Goal: Task Accomplishment & Management: Use online tool/utility

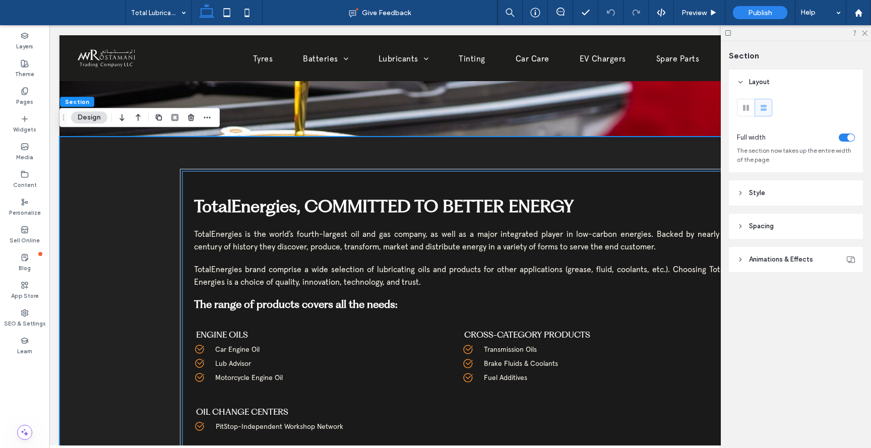
scroll to position [239, 0]
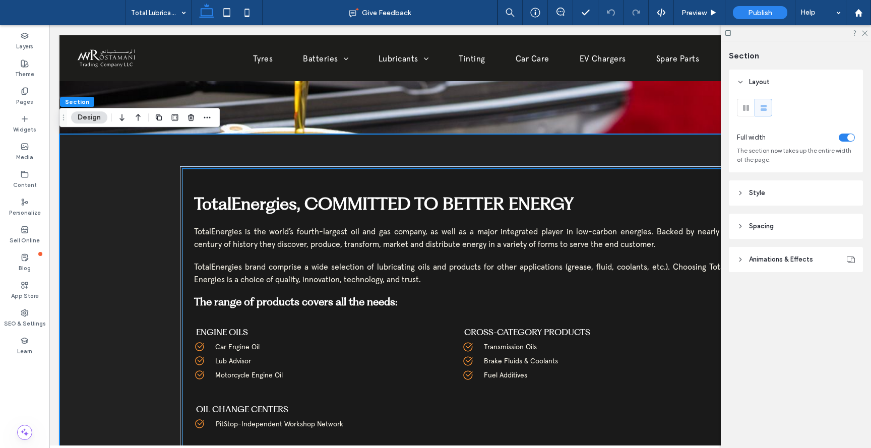
click at [344, 407] on p "OIL CHANGE CENTERS" at bounding box center [325, 409] width 258 height 13
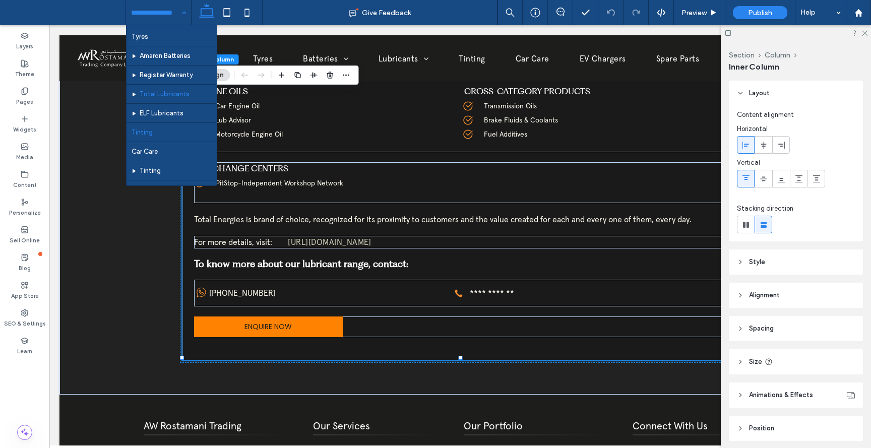
scroll to position [25, 0]
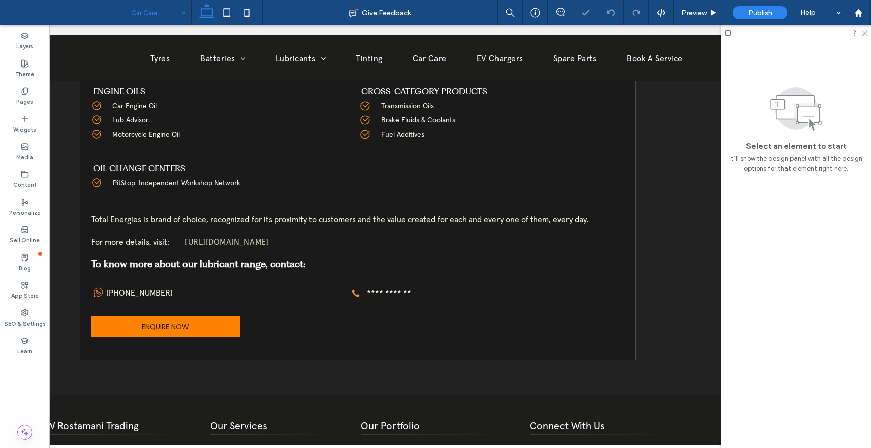
scroll to position [0, 110]
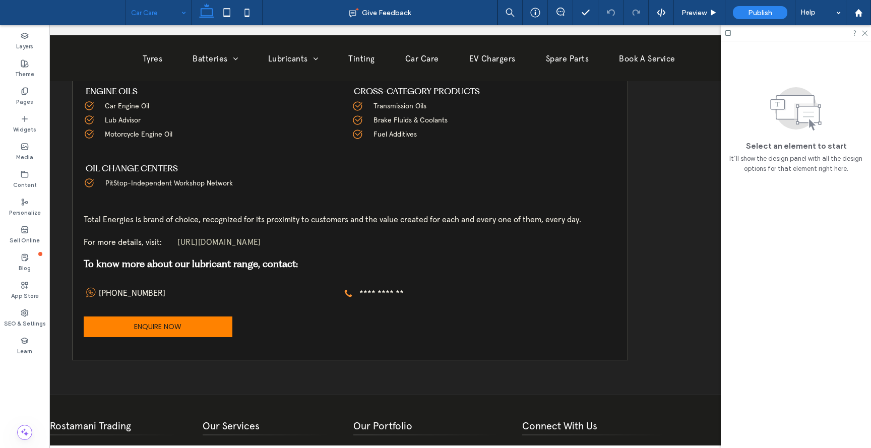
click at [183, 16] on div "Car Care" at bounding box center [158, 12] width 65 height 25
click at [28, 43] on label "Layers" at bounding box center [24, 45] width 17 height 11
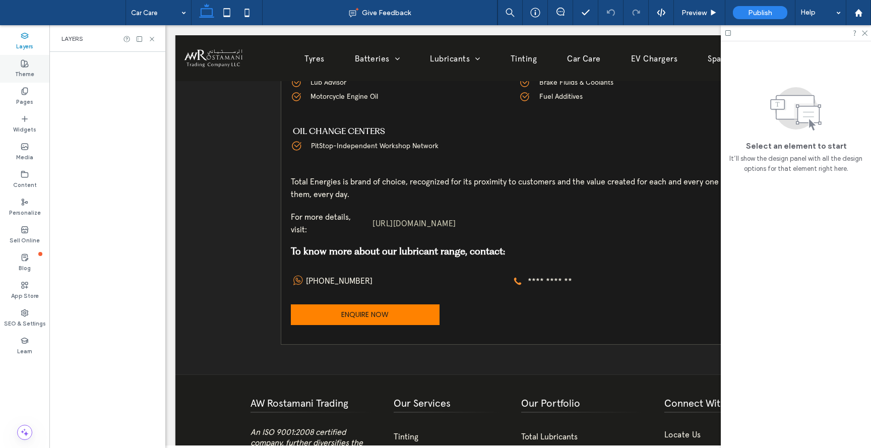
click at [28, 73] on label "Theme" at bounding box center [24, 73] width 19 height 11
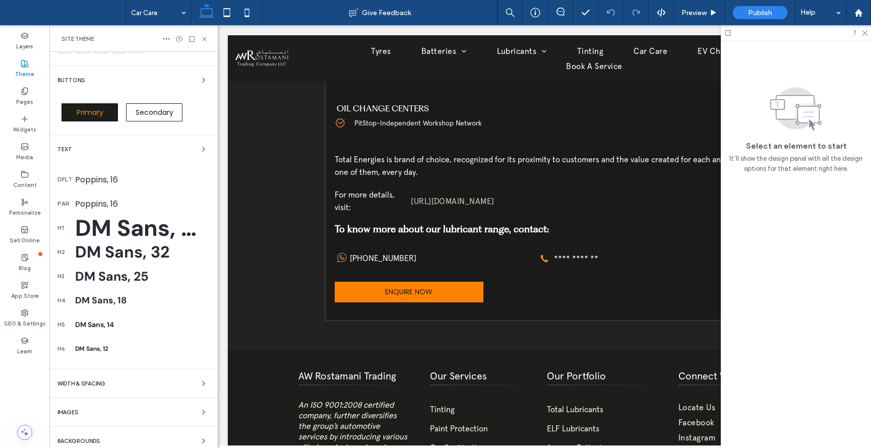
scroll to position [71, 0]
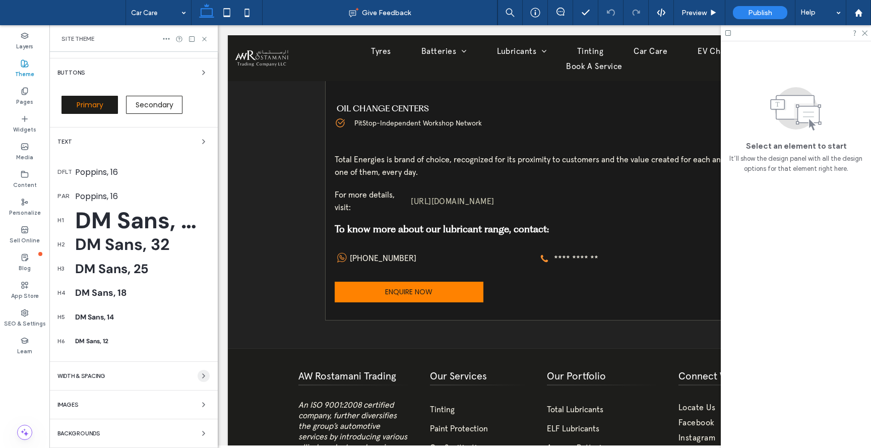
click at [203, 378] on use "button" at bounding box center [204, 376] width 2 height 4
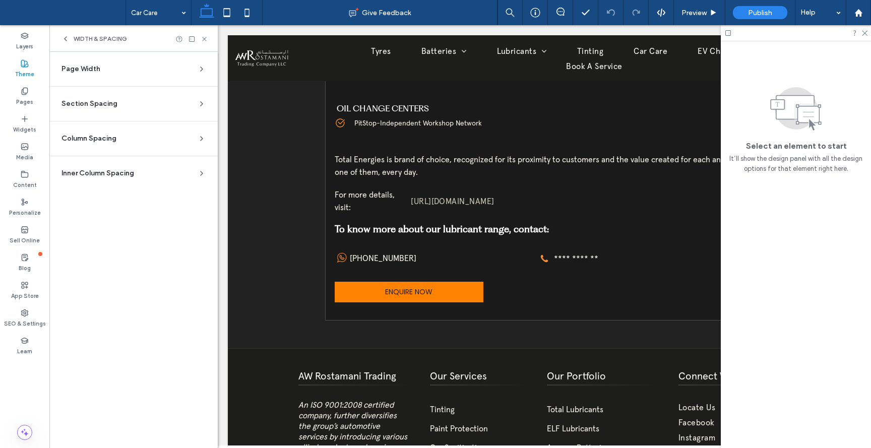
scroll to position [0, 0]
click at [199, 71] on icon at bounding box center [202, 69] width 8 height 8
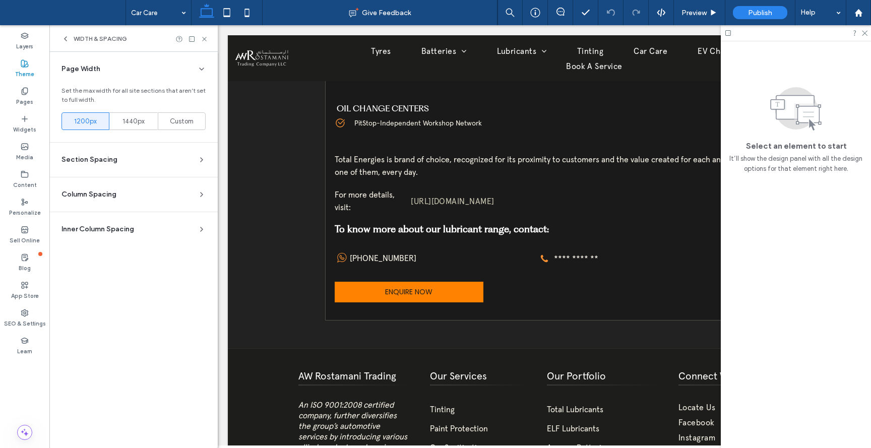
click at [203, 159] on icon at bounding box center [202, 160] width 8 height 8
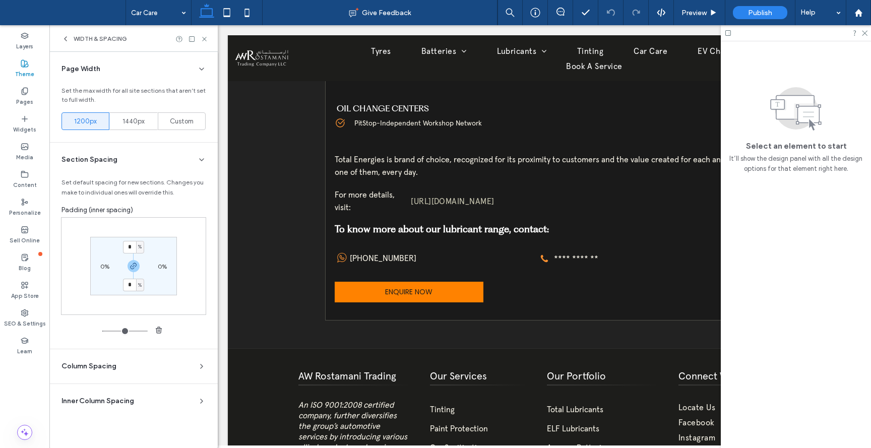
click at [201, 363] on icon at bounding box center [202, 366] width 8 height 8
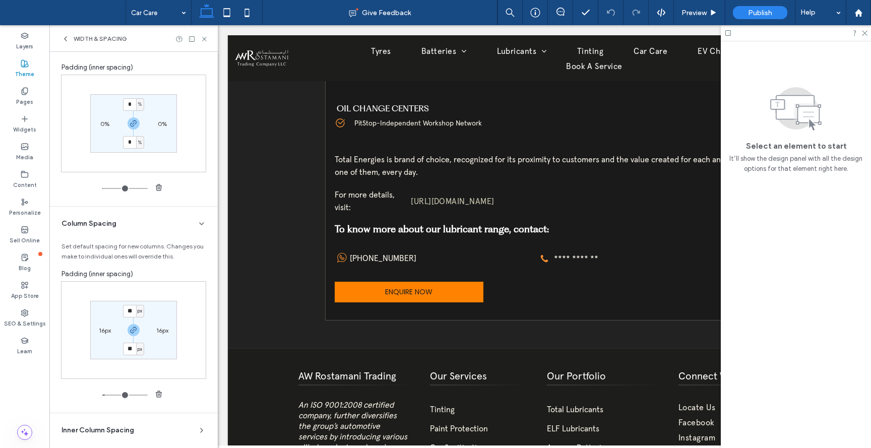
scroll to position [151, 0]
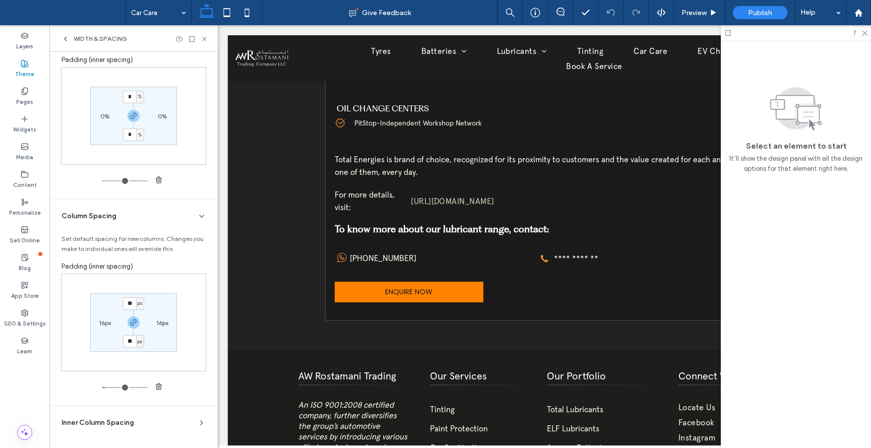
click at [201, 424] on use at bounding box center [202, 423] width 2 height 4
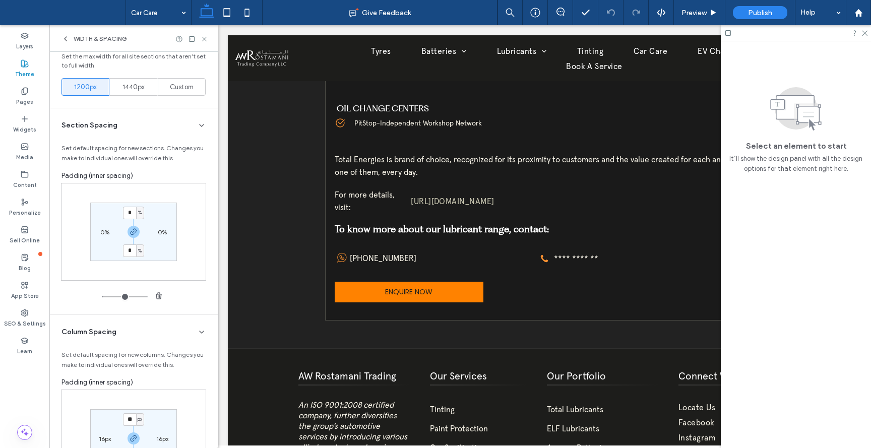
scroll to position [0, 0]
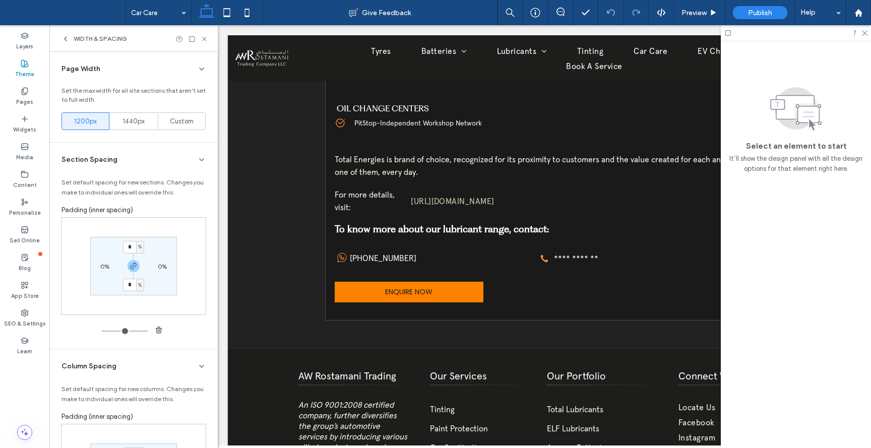
click at [67, 41] on icon at bounding box center [65, 39] width 8 height 8
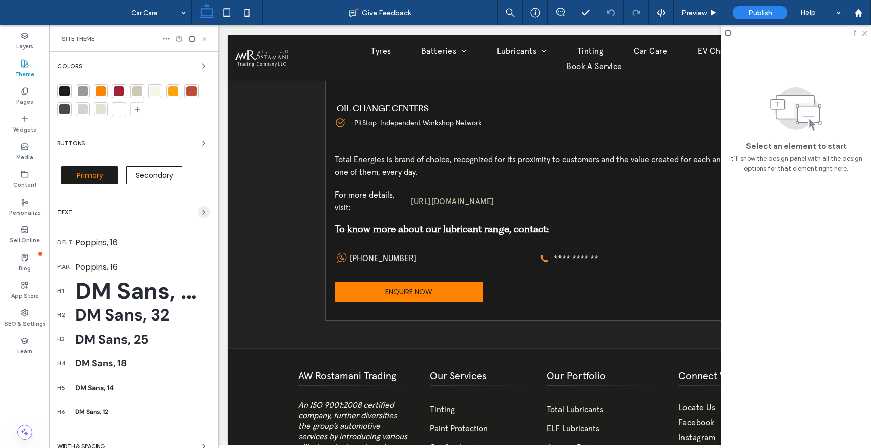
click at [201, 211] on icon "button" at bounding box center [204, 212] width 8 height 8
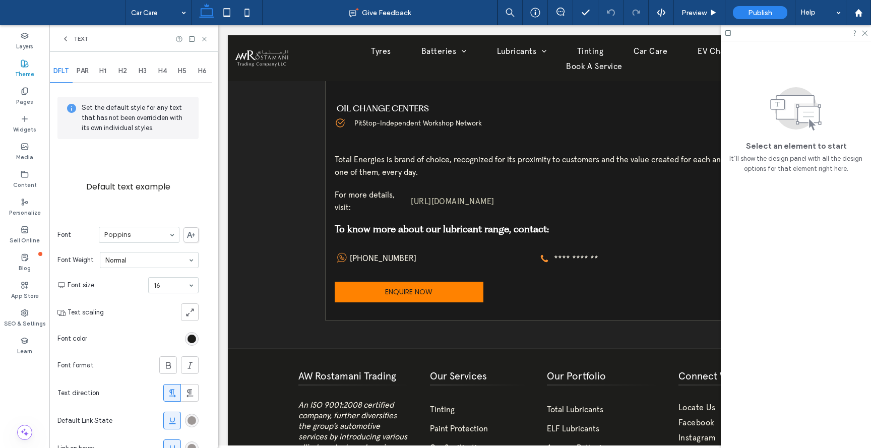
click at [66, 35] on icon at bounding box center [65, 39] width 8 height 8
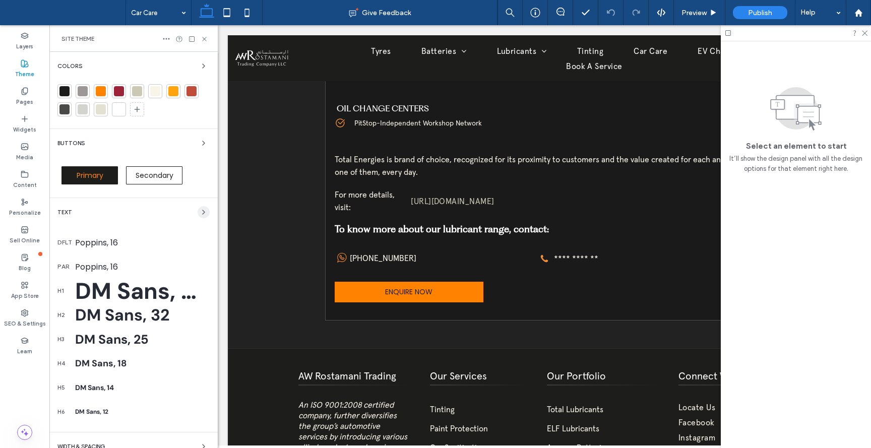
click at [200, 212] on icon "button" at bounding box center [204, 212] width 8 height 8
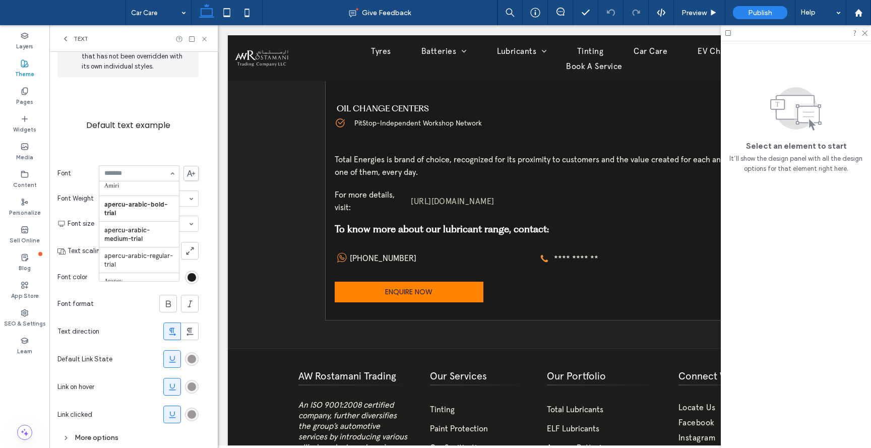
scroll to position [72, 0]
click at [192, 274] on div "rgb(29, 29, 27)" at bounding box center [192, 277] width 9 height 9
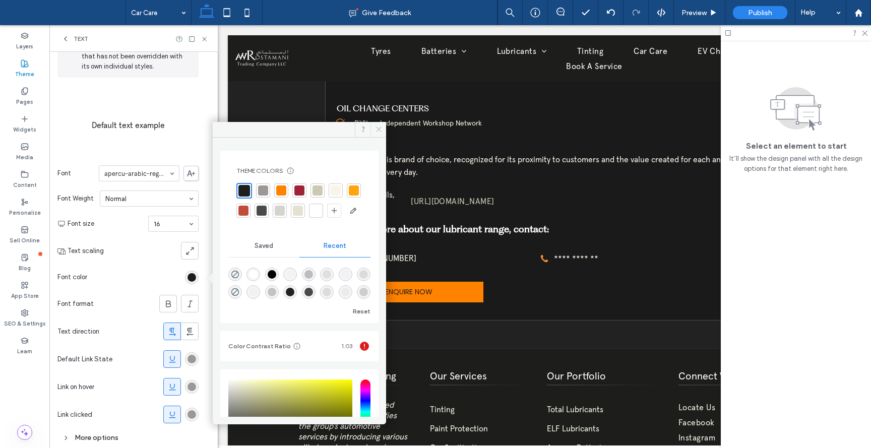
click at [379, 127] on icon at bounding box center [379, 130] width 8 height 8
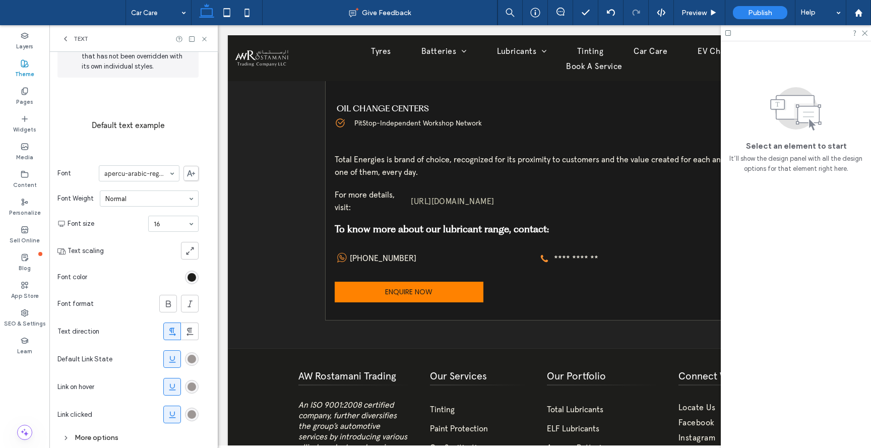
scroll to position [81, 0]
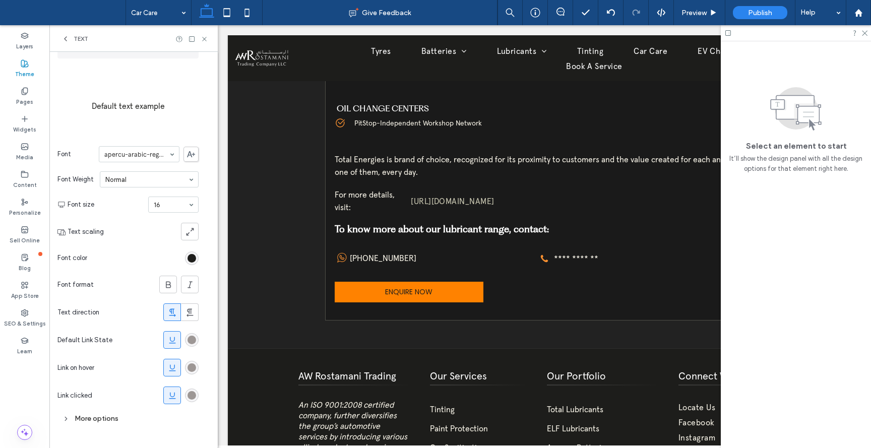
click at [67, 415] on icon at bounding box center [66, 418] width 7 height 7
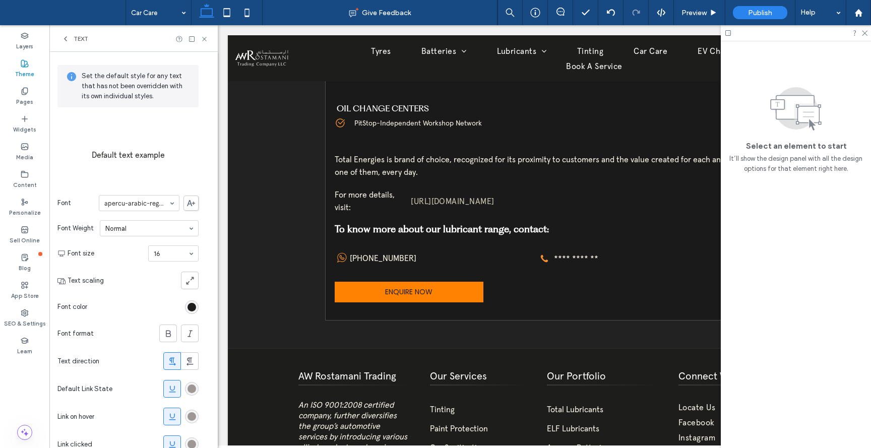
scroll to position [0, 0]
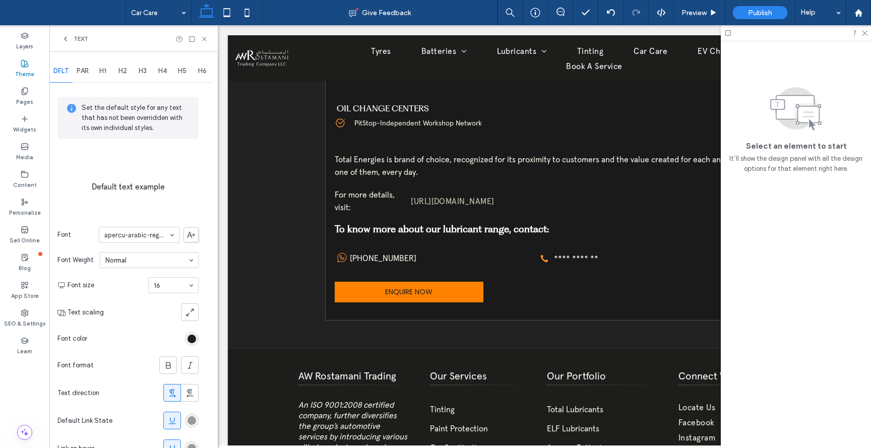
click at [85, 69] on span "PAR" at bounding box center [83, 71] width 12 height 8
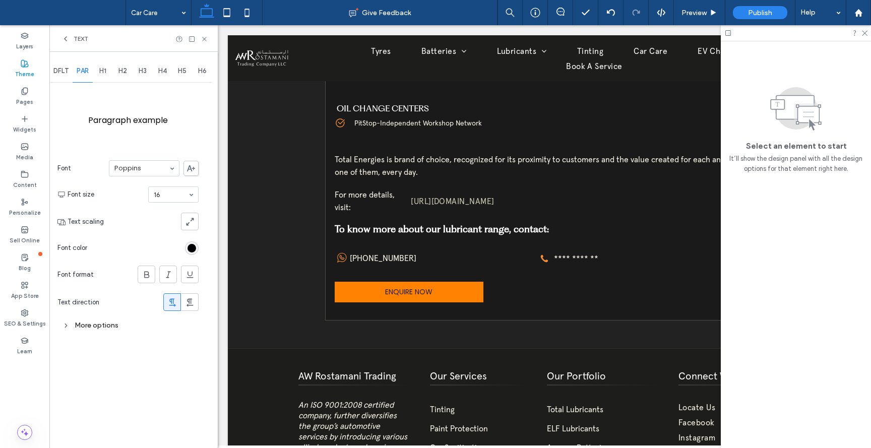
click at [105, 72] on span "H1" at bounding box center [102, 71] width 7 height 8
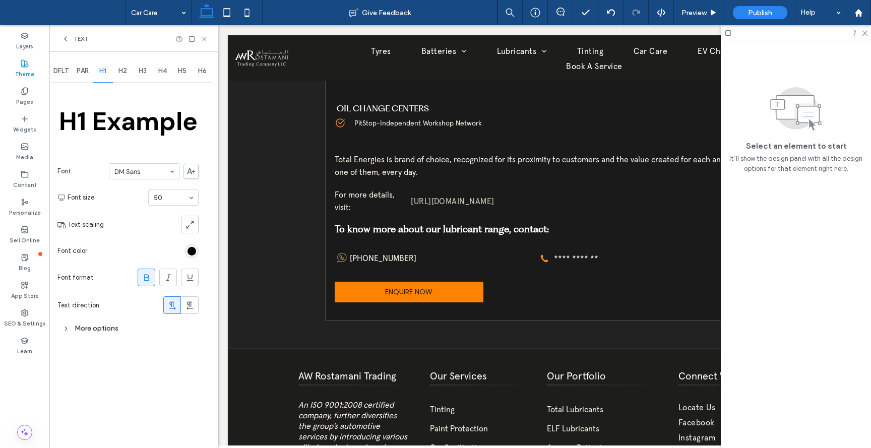
click at [127, 73] on span "H2" at bounding box center [122, 71] width 9 height 8
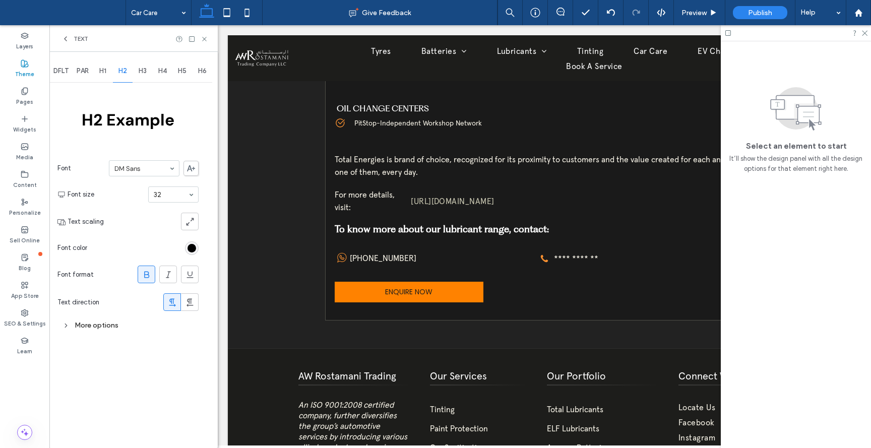
click at [157, 75] on div "H4" at bounding box center [163, 71] width 20 height 22
click at [185, 75] on span "H5" at bounding box center [182, 71] width 9 height 8
click at [203, 75] on div "H6" at bounding box center [203, 71] width 20 height 22
click at [83, 74] on span "PAR" at bounding box center [83, 71] width 12 height 8
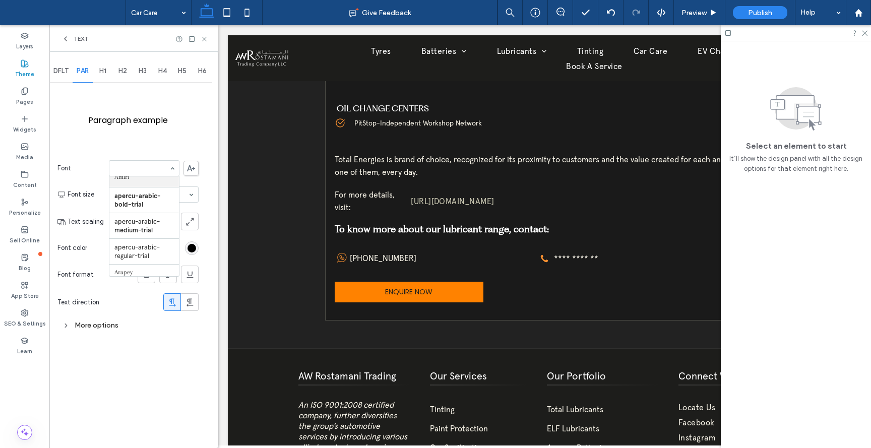
scroll to position [79, 0]
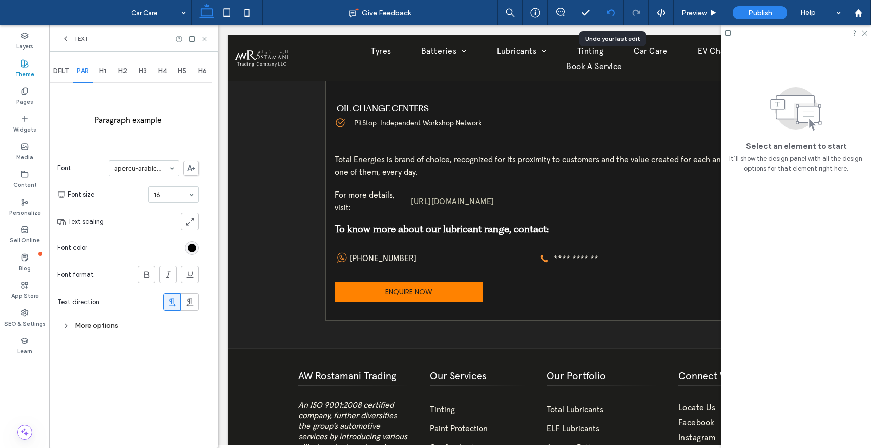
click at [612, 11] on icon at bounding box center [611, 13] width 8 height 8
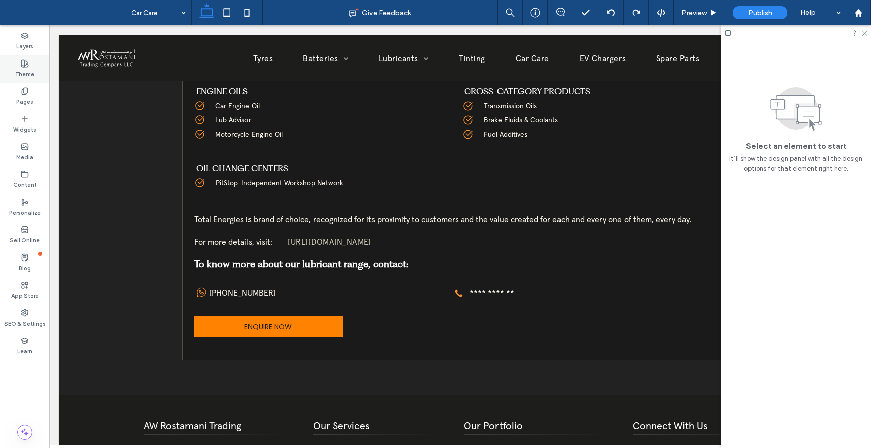
click at [29, 67] on div "Theme" at bounding box center [24, 69] width 49 height 28
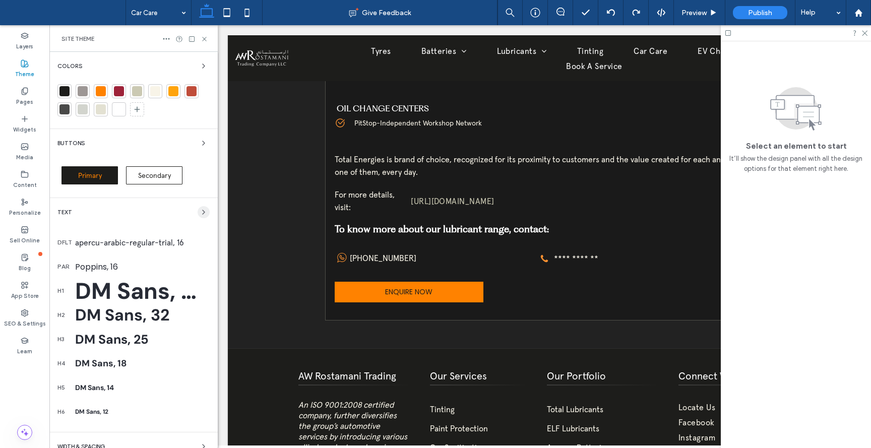
click at [200, 211] on icon "button" at bounding box center [204, 212] width 8 height 8
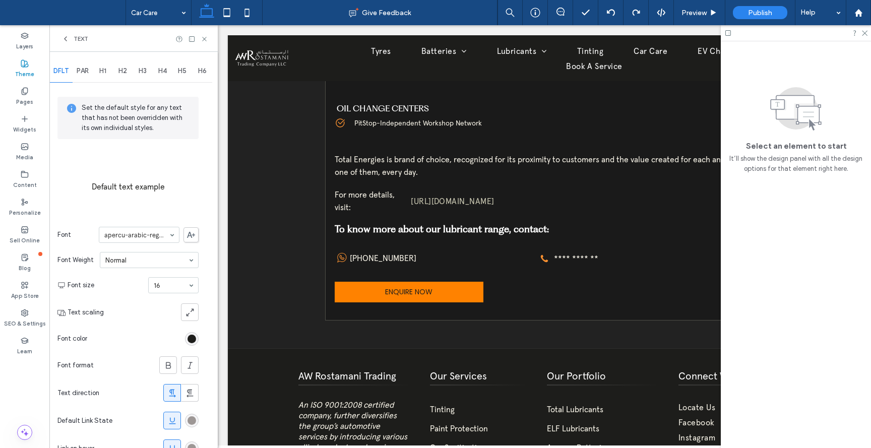
click at [83, 71] on span "PAR" at bounding box center [83, 71] width 12 height 8
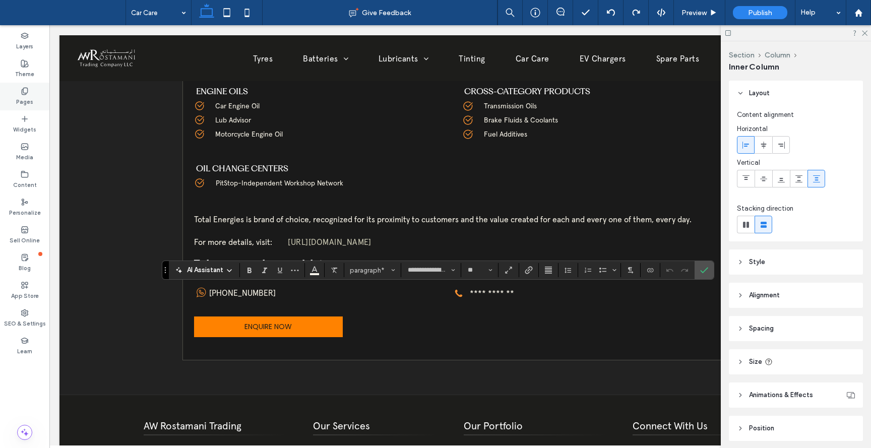
click at [24, 88] on use at bounding box center [25, 91] width 6 height 7
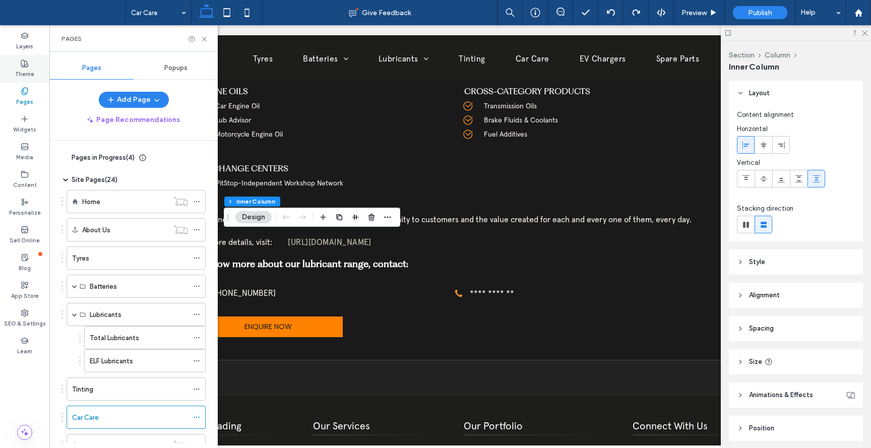
click at [27, 70] on label "Theme" at bounding box center [24, 73] width 19 height 11
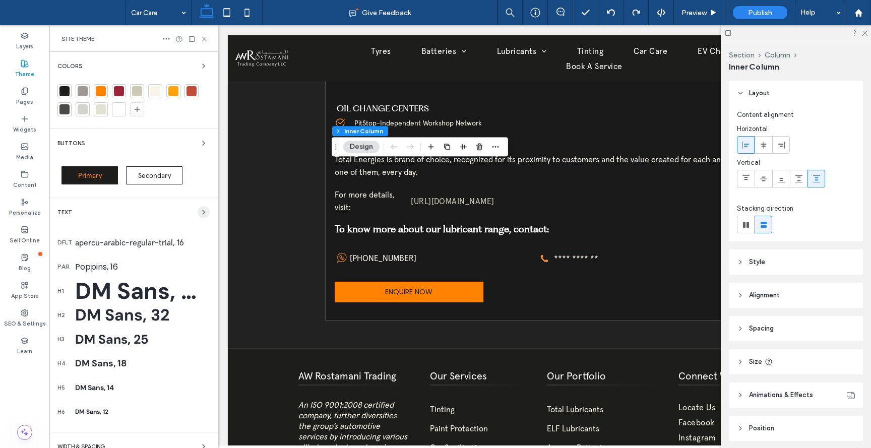
click at [203, 211] on use "button" at bounding box center [204, 212] width 2 height 4
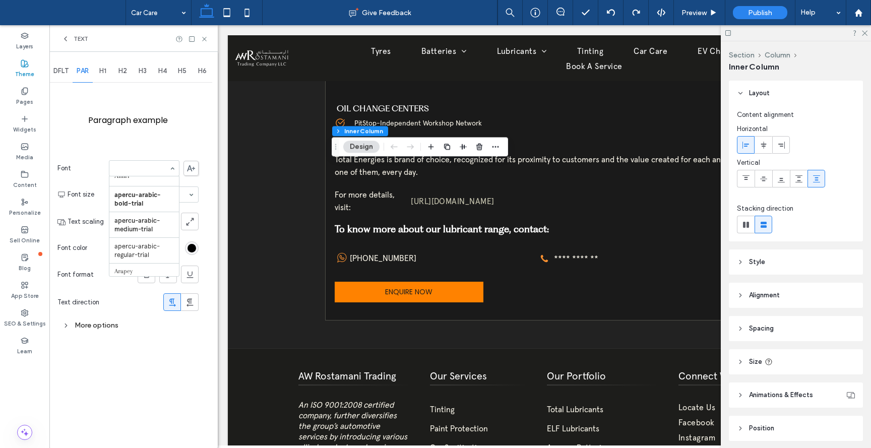
scroll to position [78, 0]
click at [152, 405] on div "DFLT PAR H1 H2 H3 H4 H5 H6 Paragraph example Font Aboreto Abril Fatface [PERSON…" at bounding box center [133, 250] width 168 height 396
click at [160, 425] on div "DFLT PAR H1 H2 H3 H4 H5 H6 Paragraph example Font apercu-arabic-regular-trial F…" at bounding box center [133, 250] width 168 height 396
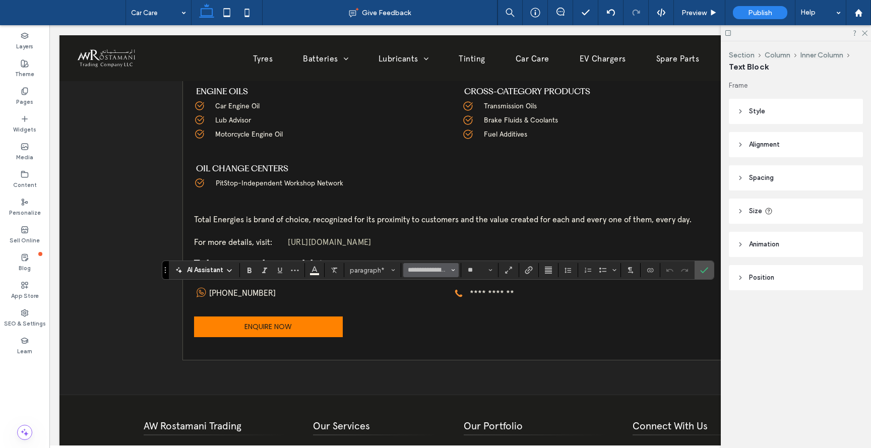
click at [455, 272] on icon "Font & Font weight" at bounding box center [453, 270] width 4 height 4
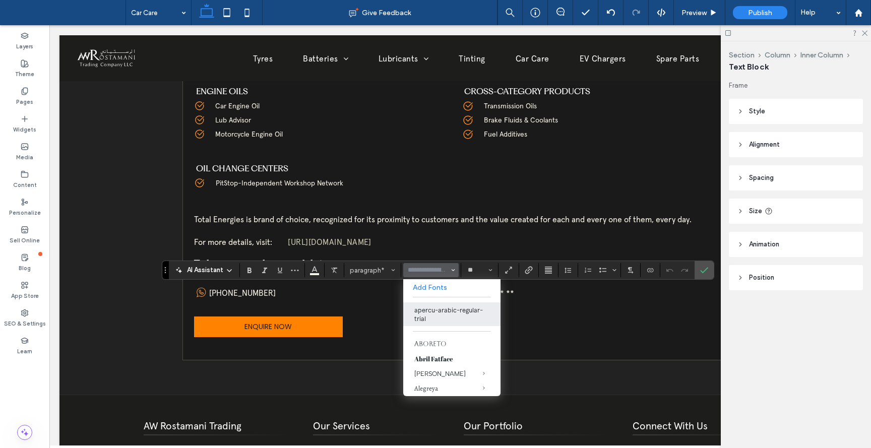
type input "**********"
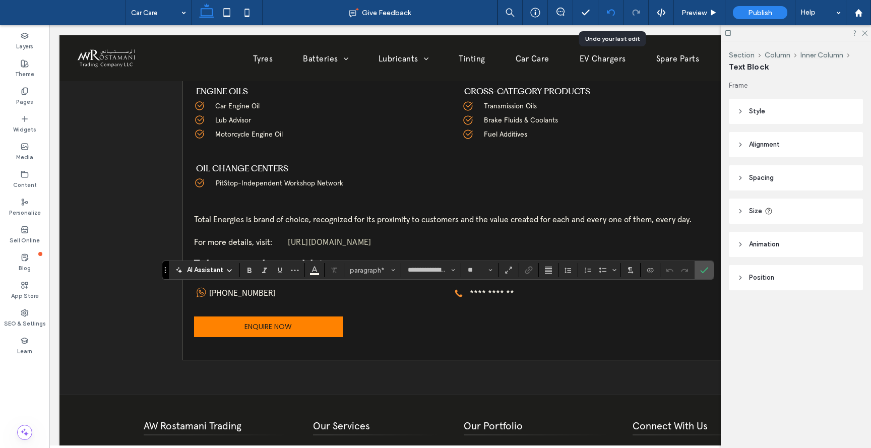
click at [612, 11] on icon at bounding box center [611, 13] width 8 height 8
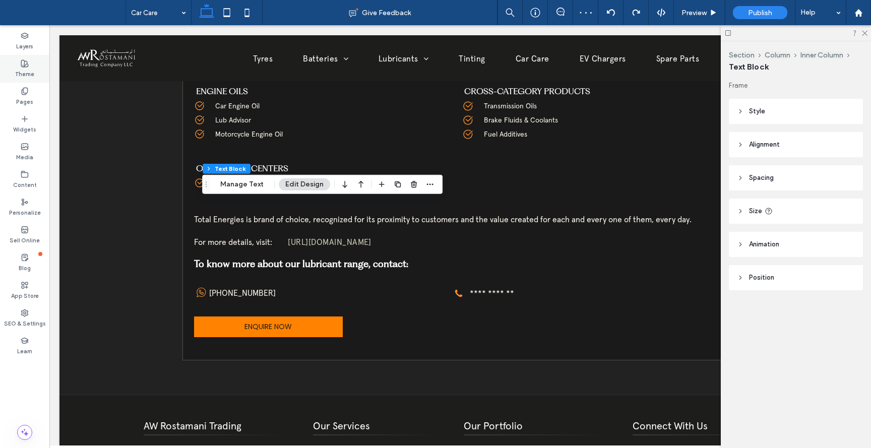
click at [28, 69] on label "Theme" at bounding box center [24, 73] width 19 height 11
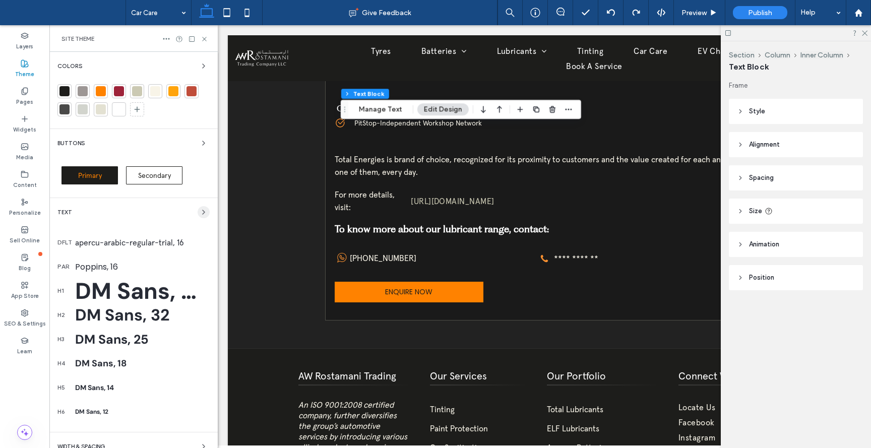
click at [200, 210] on icon "button" at bounding box center [204, 212] width 8 height 8
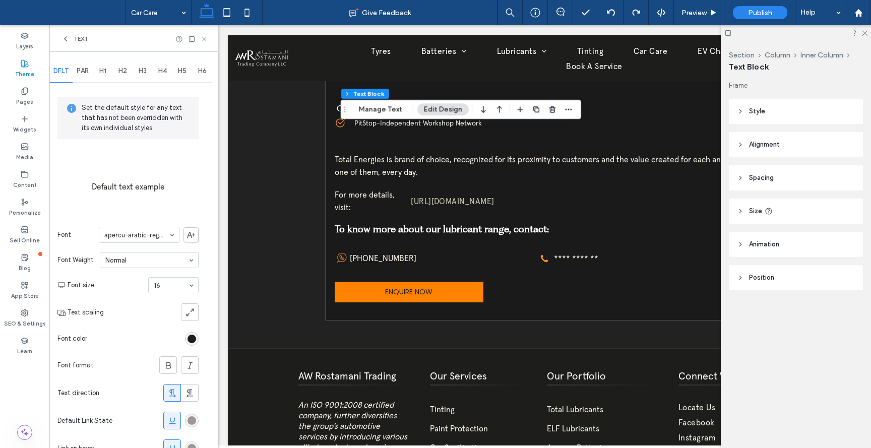
click at [88, 68] on span "PAR" at bounding box center [83, 71] width 12 height 8
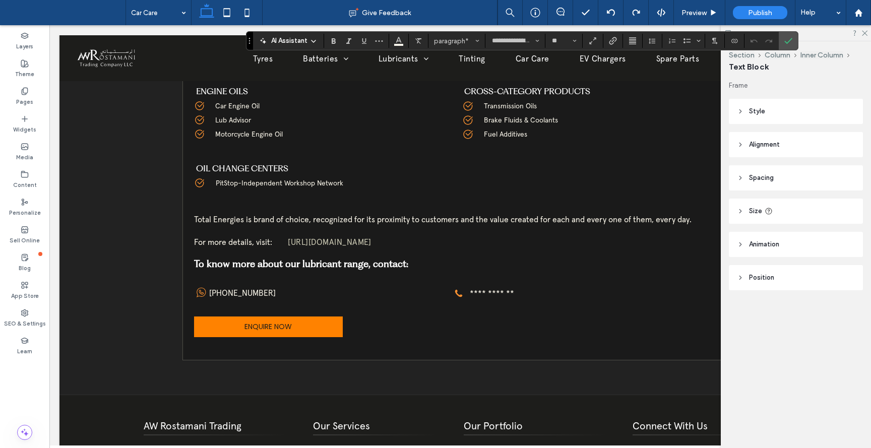
click at [541, 33] on div "**********" at bounding box center [522, 40] width 552 height 19
click at [540, 41] on button "**********" at bounding box center [514, 41] width 55 height 14
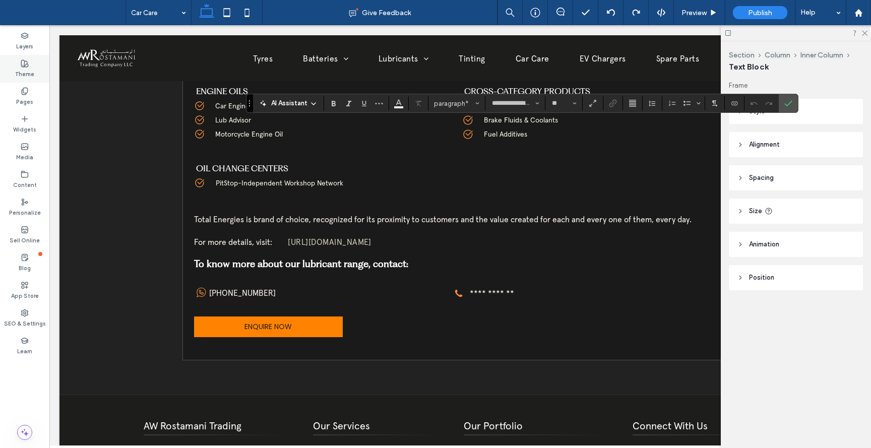
click at [27, 70] on label "Theme" at bounding box center [24, 73] width 19 height 11
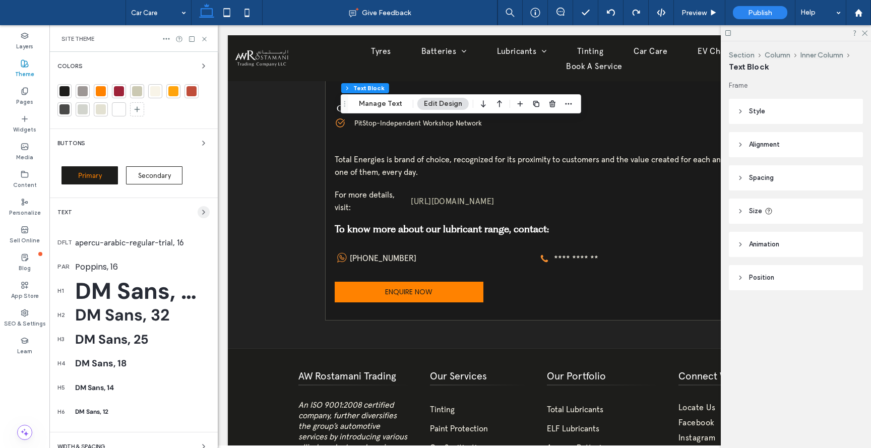
click at [200, 213] on icon "button" at bounding box center [204, 212] width 8 height 8
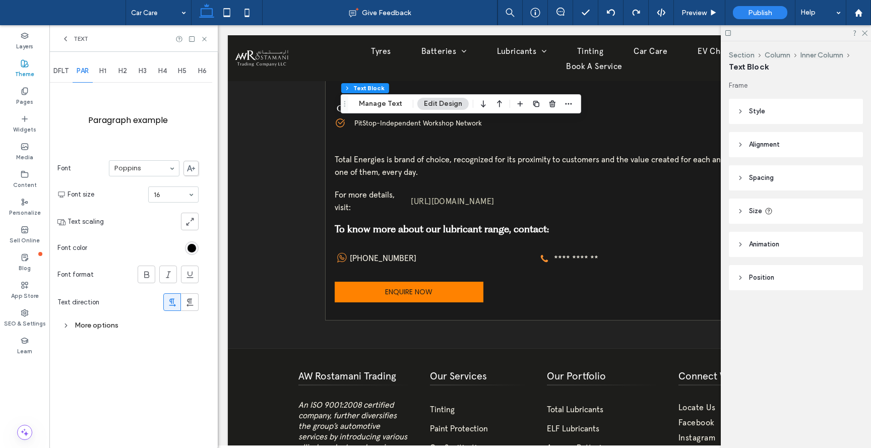
click at [102, 67] on div "H1" at bounding box center [103, 71] width 20 height 22
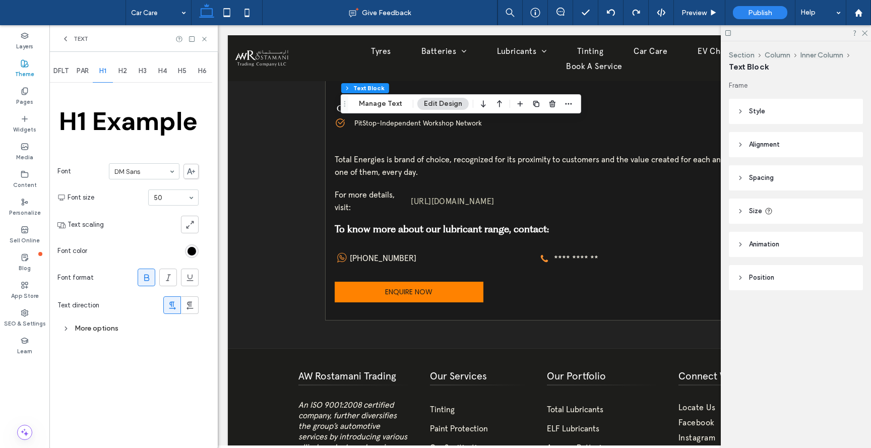
click at [122, 71] on span "H2" at bounding box center [122, 71] width 9 height 8
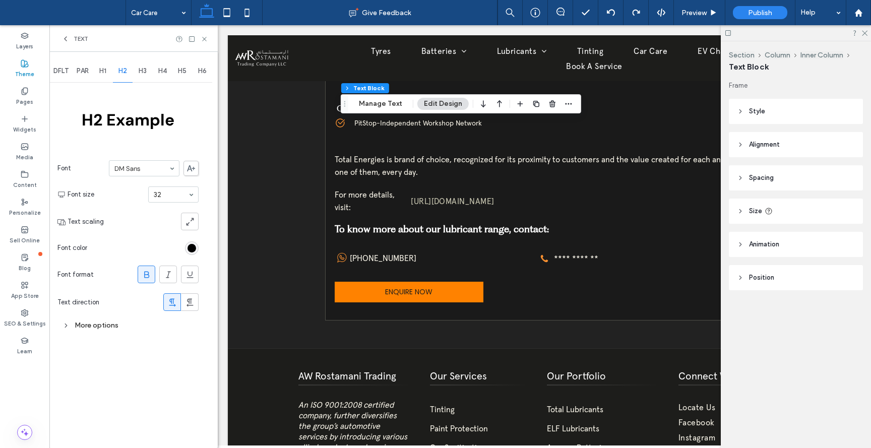
click at [104, 74] on span "H1" at bounding box center [102, 71] width 7 height 8
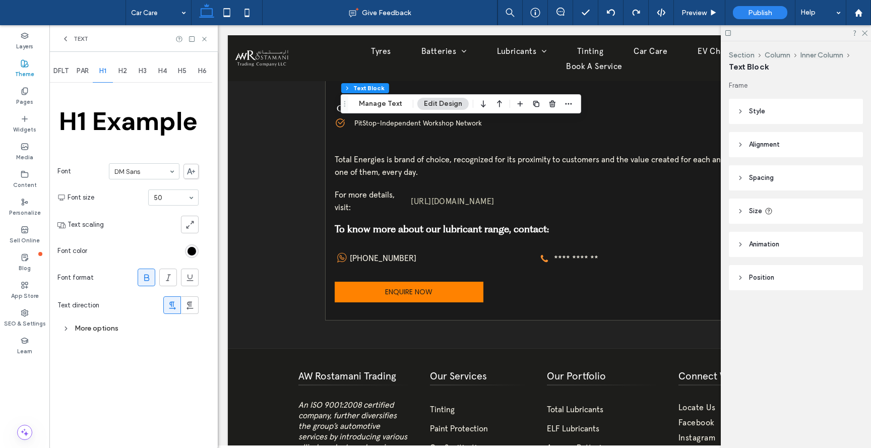
click at [126, 74] on span "H2" at bounding box center [122, 71] width 9 height 8
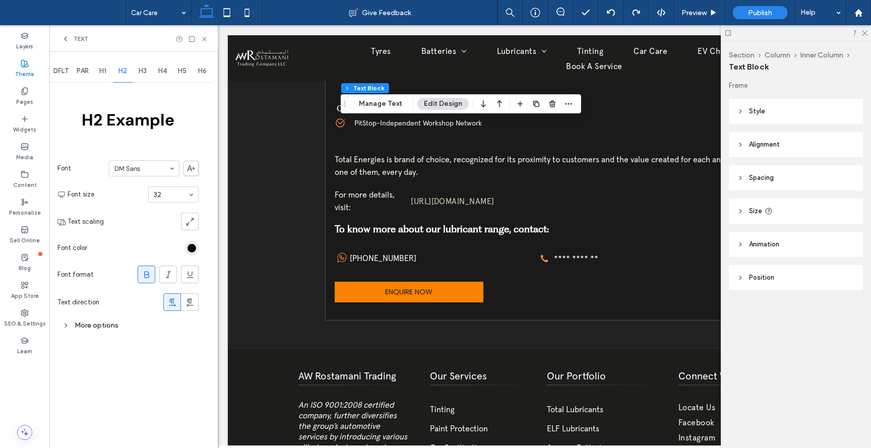
click at [148, 74] on div "H3" at bounding box center [143, 71] width 20 height 22
click at [160, 70] on span "H4" at bounding box center [162, 71] width 9 height 8
click at [174, 73] on div "H5" at bounding box center [182, 71] width 20 height 22
click at [194, 72] on div "H6" at bounding box center [203, 71] width 20 height 22
click at [181, 73] on span "H5" at bounding box center [182, 71] width 9 height 8
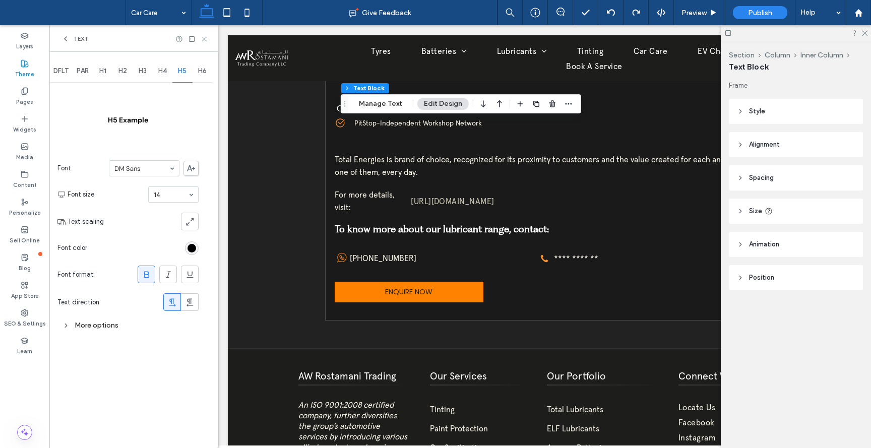
click at [168, 73] on div "H4" at bounding box center [163, 71] width 20 height 22
click at [158, 72] on div "H4" at bounding box center [163, 71] width 20 height 22
click at [144, 71] on span "H3" at bounding box center [143, 71] width 8 height 8
click at [132, 71] on div "H2" at bounding box center [123, 71] width 20 height 22
click at [110, 70] on div "H1" at bounding box center [103, 71] width 20 height 22
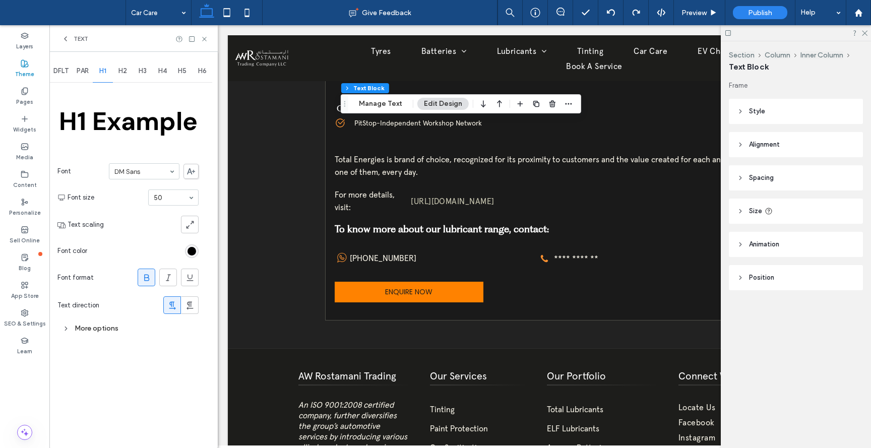
click at [88, 68] on span "PAR" at bounding box center [83, 71] width 12 height 8
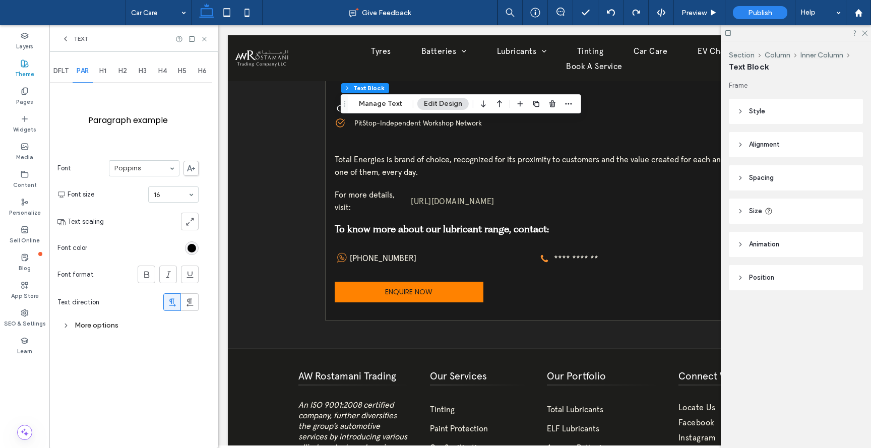
click at [66, 70] on span "DFLT" at bounding box center [60, 71] width 15 height 8
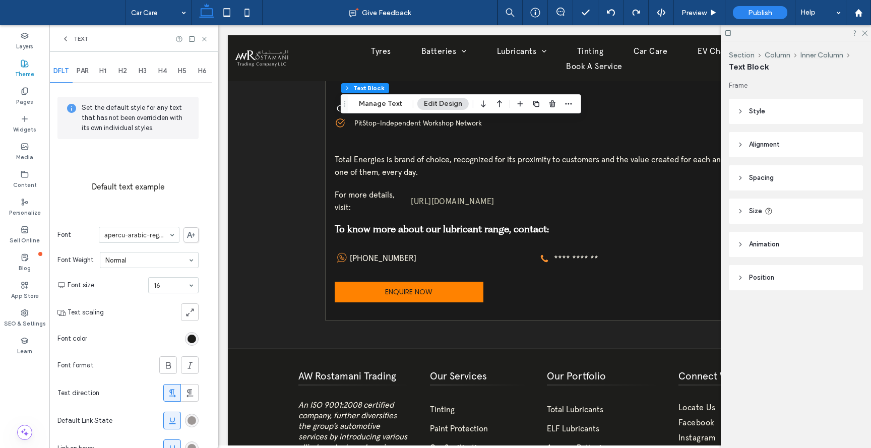
click at [85, 70] on span "PAR" at bounding box center [83, 71] width 12 height 8
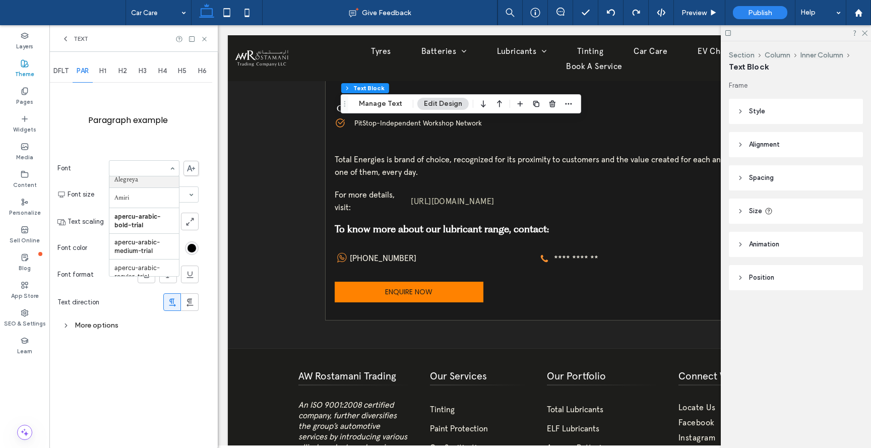
scroll to position [65, 0]
click at [67, 329] on div "More options" at bounding box center [127, 326] width 141 height 14
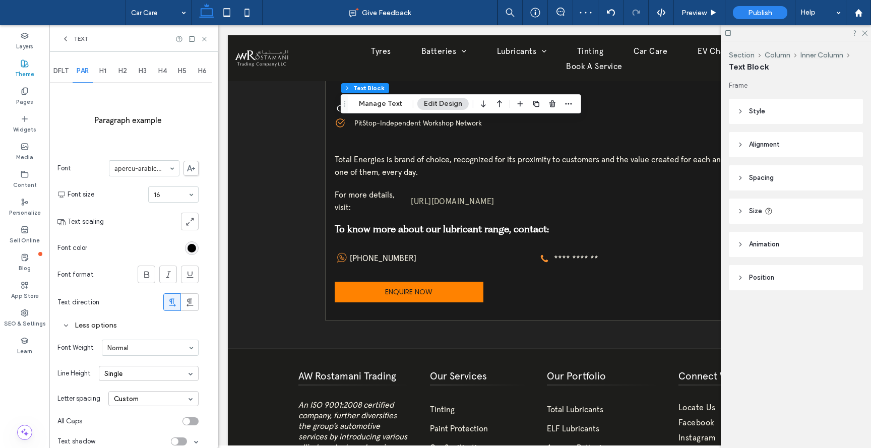
scroll to position [12, 0]
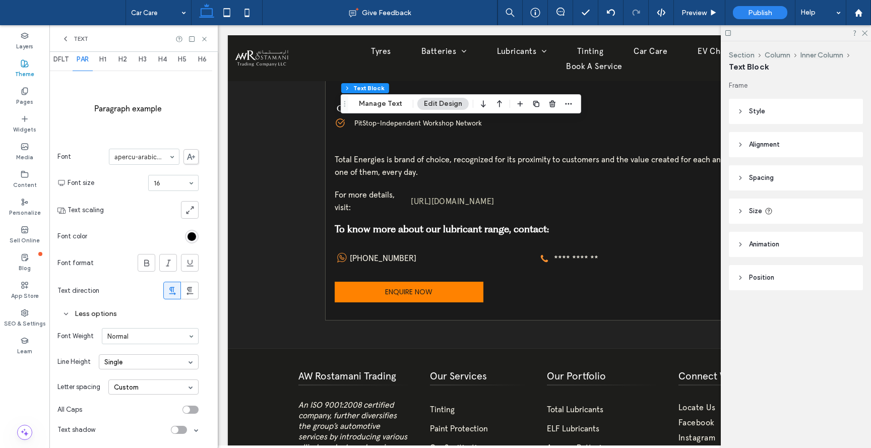
click at [190, 385] on span at bounding box center [191, 387] width 5 height 5
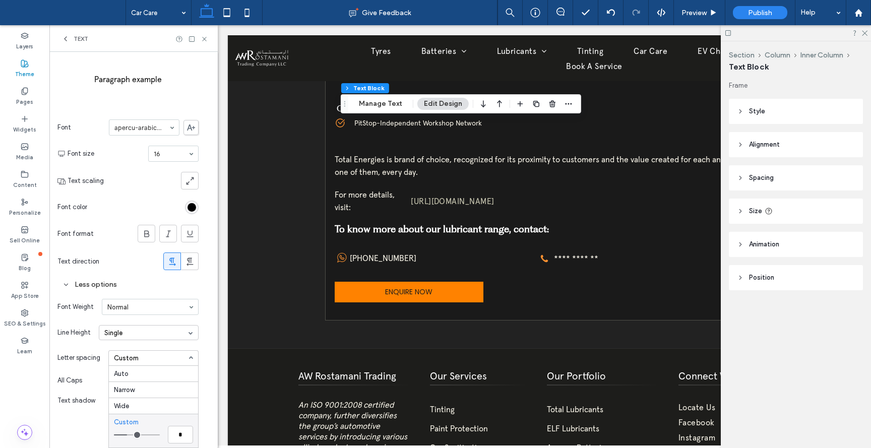
click at [205, 395] on div "DFLT PAR H1 H2 H3 H4 H5 H6 Paragraph example Font apercu-arabic-regular-trial F…" at bounding box center [133, 215] width 168 height 408
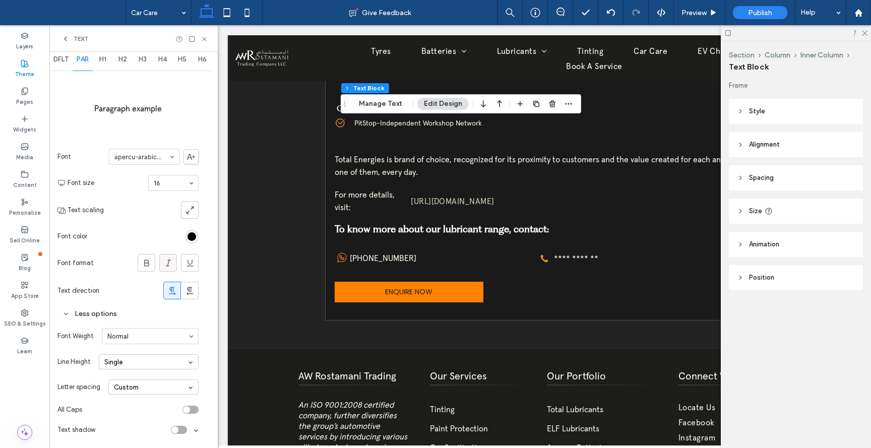
scroll to position [0, 0]
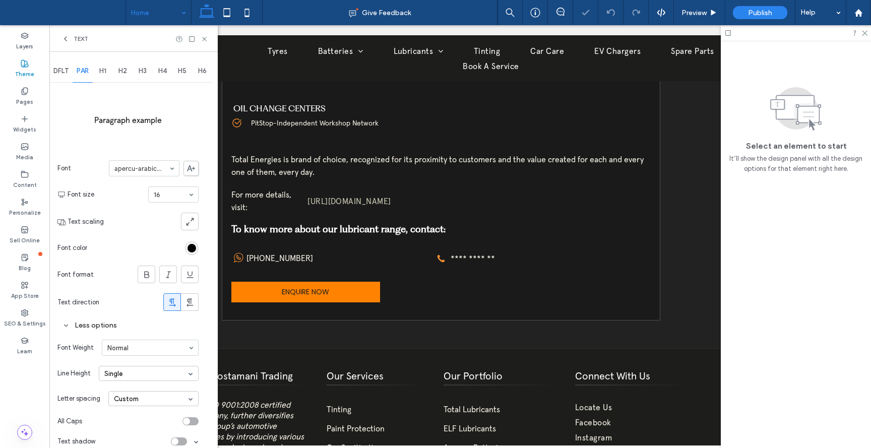
scroll to position [0, 150]
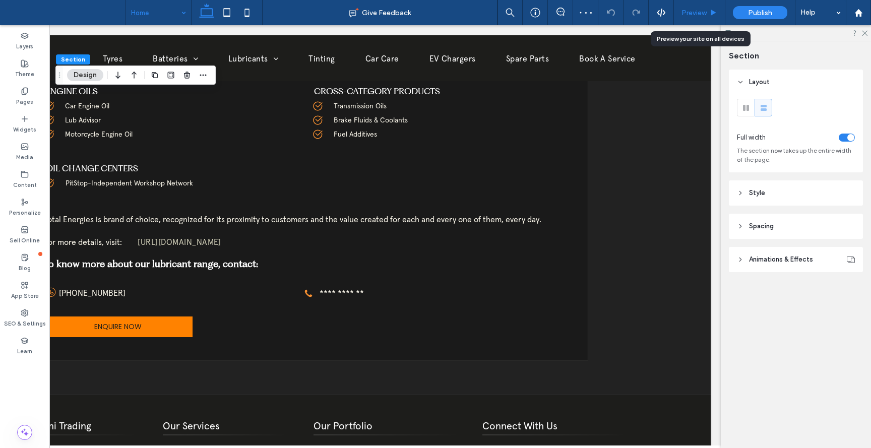
click at [697, 9] on span "Preview" at bounding box center [693, 13] width 25 height 9
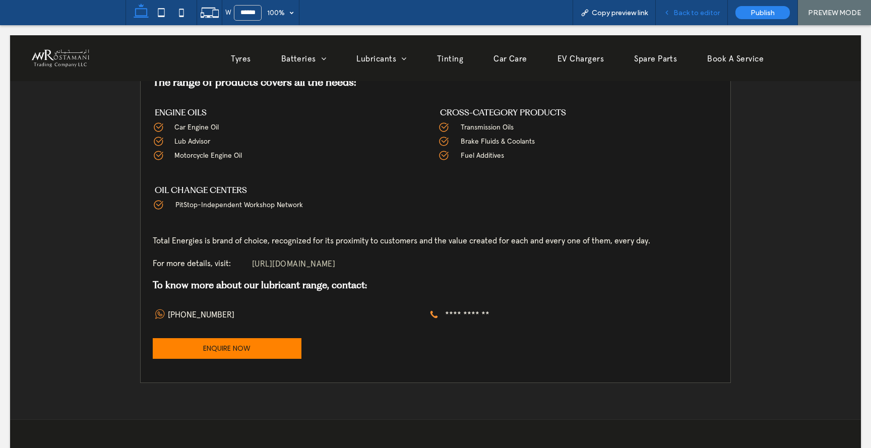
click at [703, 11] on span "Back to editor" at bounding box center [696, 13] width 46 height 9
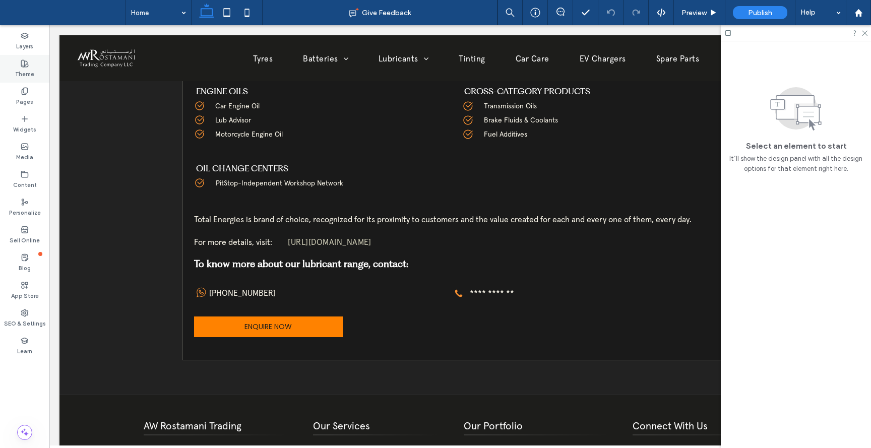
click at [31, 71] on label "Theme" at bounding box center [24, 73] width 19 height 11
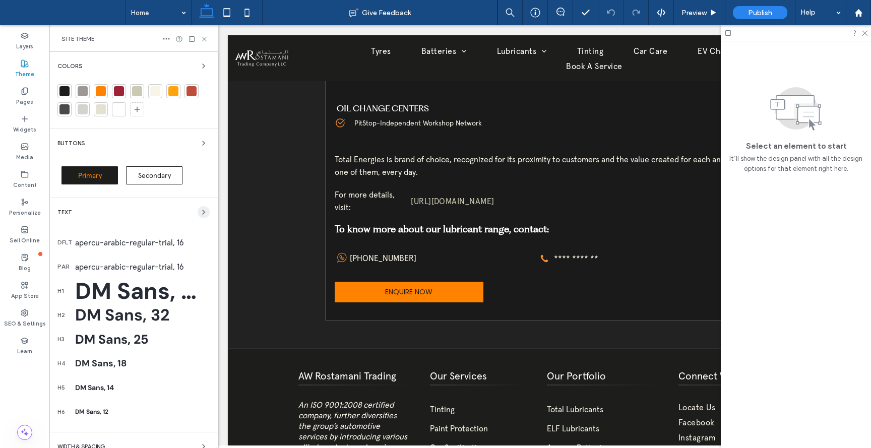
click at [198, 213] on span "button" at bounding box center [204, 212] width 12 height 12
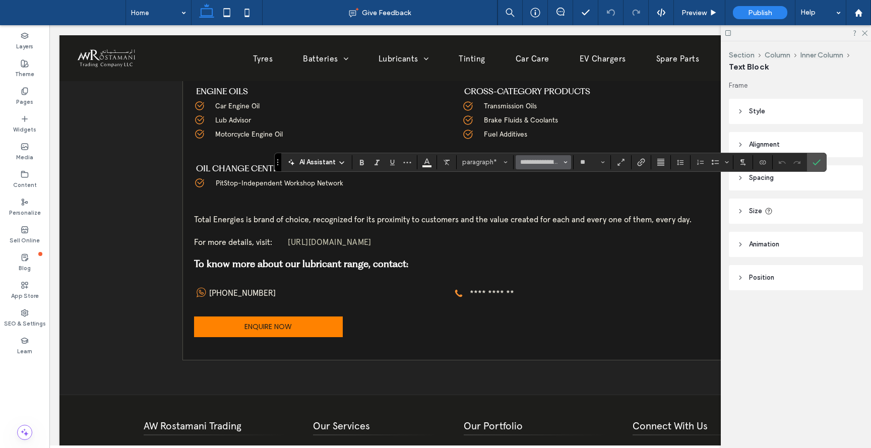
click at [565, 163] on icon "Font & Font weight" at bounding box center [566, 162] width 4 height 4
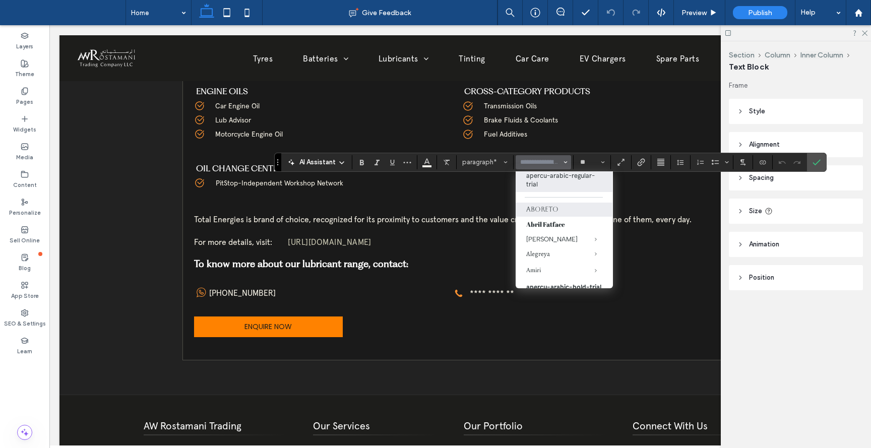
scroll to position [26, 1]
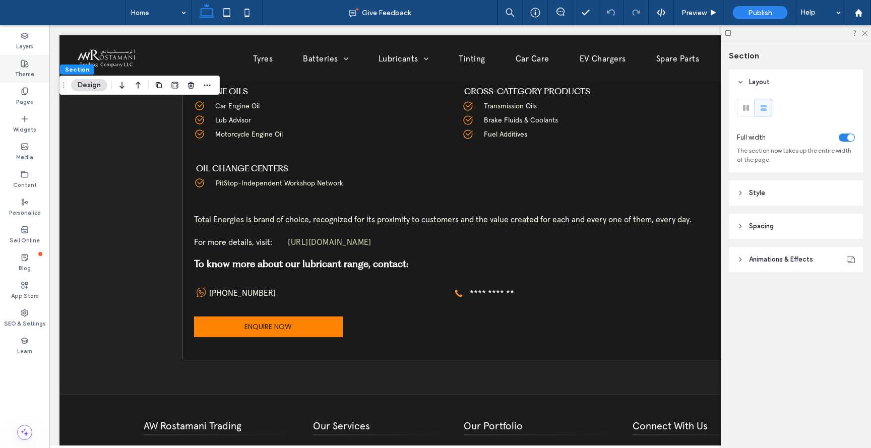
click at [27, 69] on label "Theme" at bounding box center [24, 73] width 19 height 11
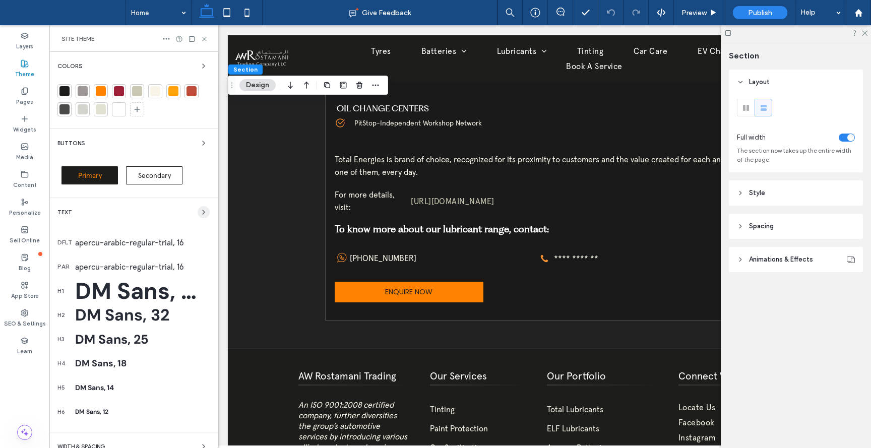
click at [200, 210] on icon "button" at bounding box center [204, 212] width 8 height 8
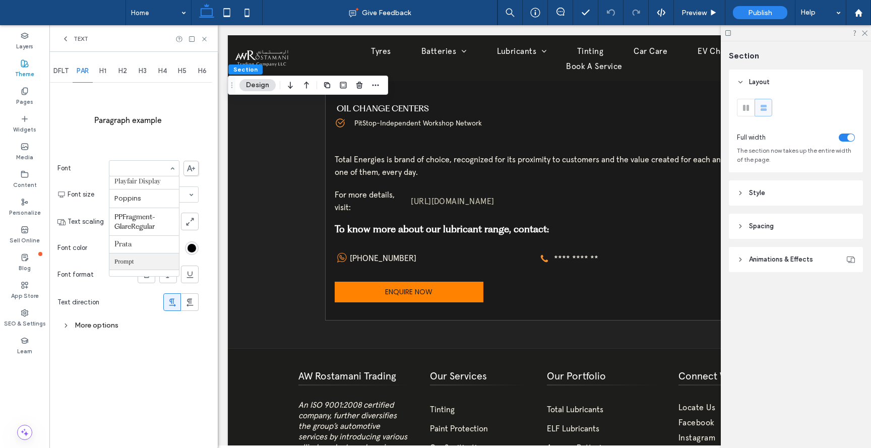
scroll to position [860, 0]
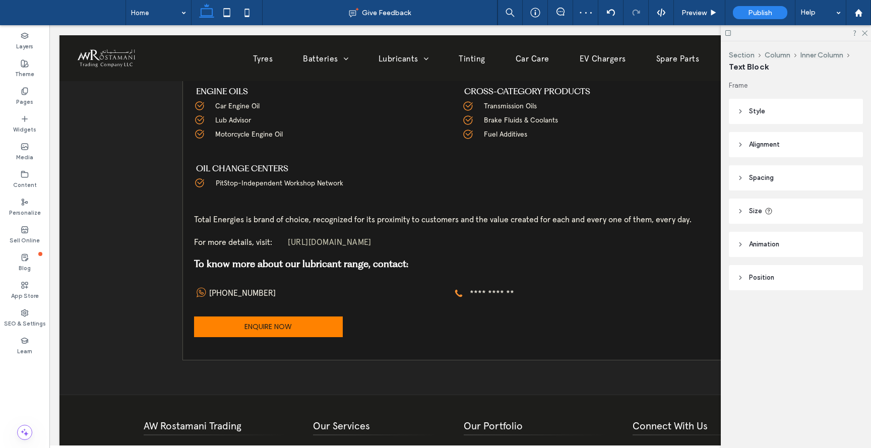
type input "**********"
type input "**"
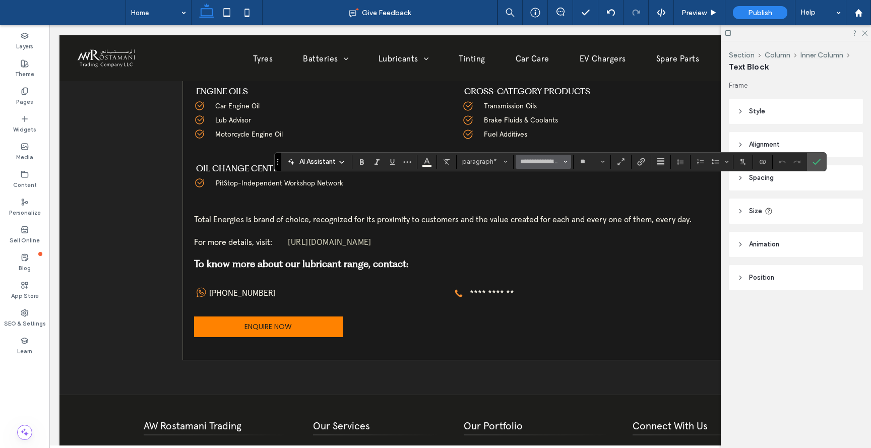
click at [567, 161] on icon "Font & Font weight" at bounding box center [566, 162] width 4 height 4
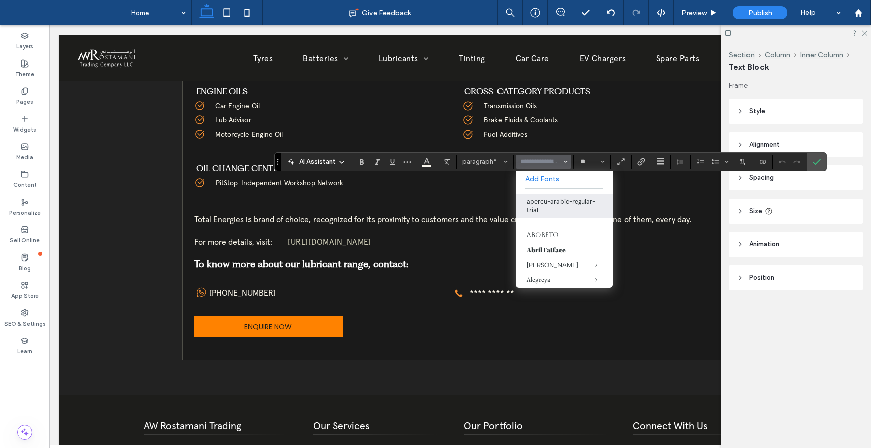
type input "**********"
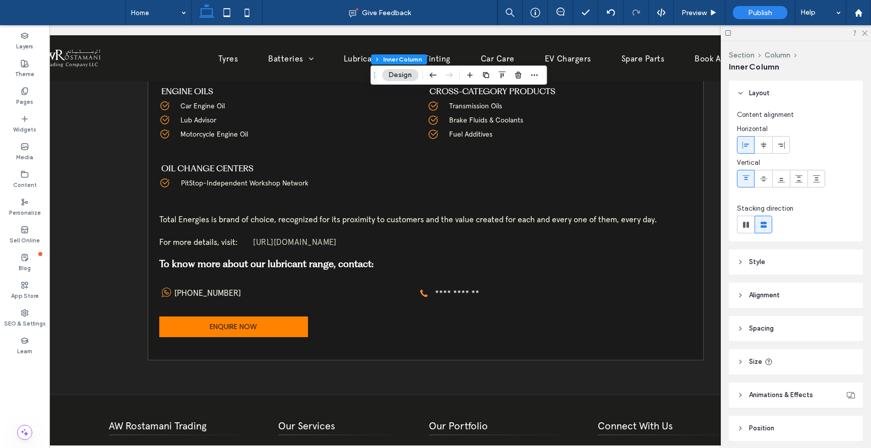
scroll to position [0, 27]
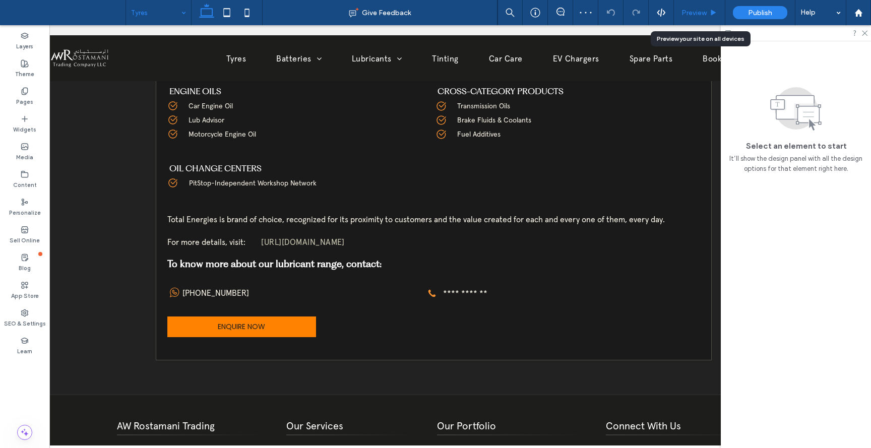
click at [693, 13] on span "Preview" at bounding box center [693, 13] width 25 height 9
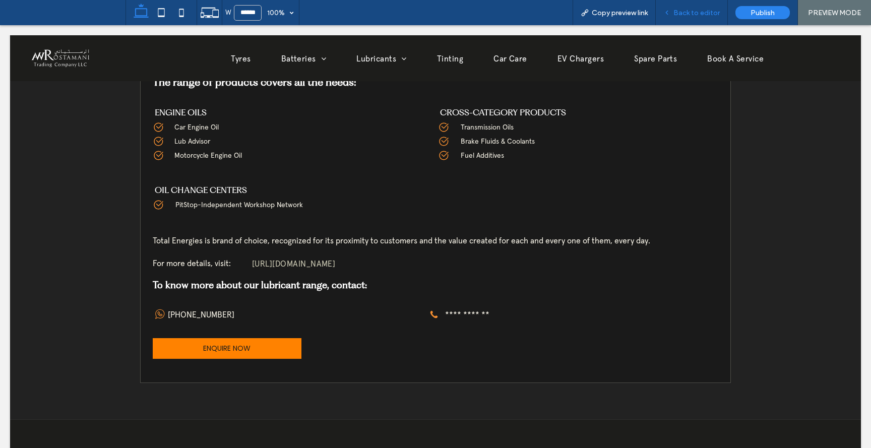
click at [701, 15] on span "Back to editor" at bounding box center [696, 13] width 46 height 9
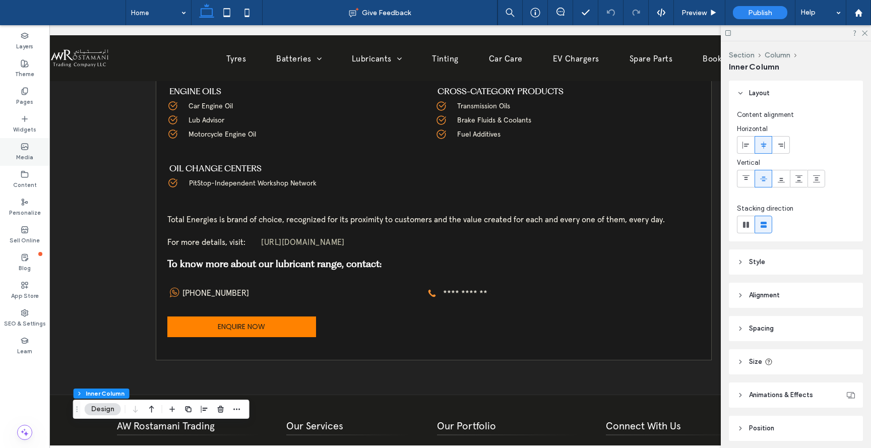
click at [26, 149] on use at bounding box center [25, 147] width 7 height 6
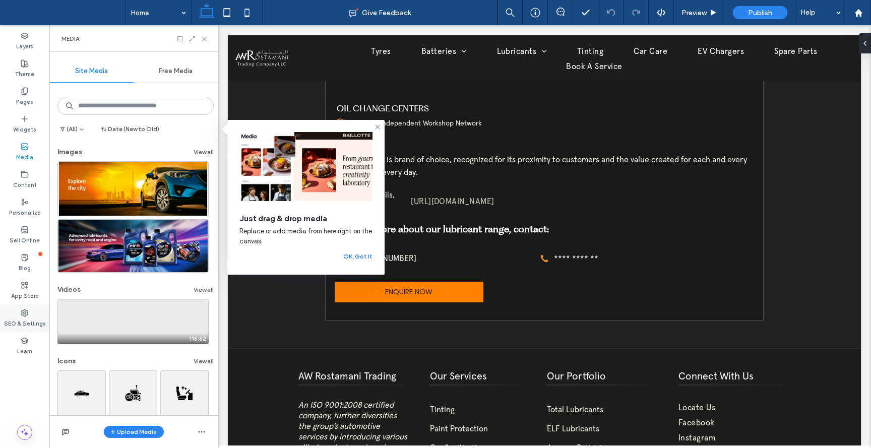
click at [25, 320] on label "SEO & Settings" at bounding box center [25, 322] width 42 height 11
